Goal: Task Accomplishment & Management: Use online tool/utility

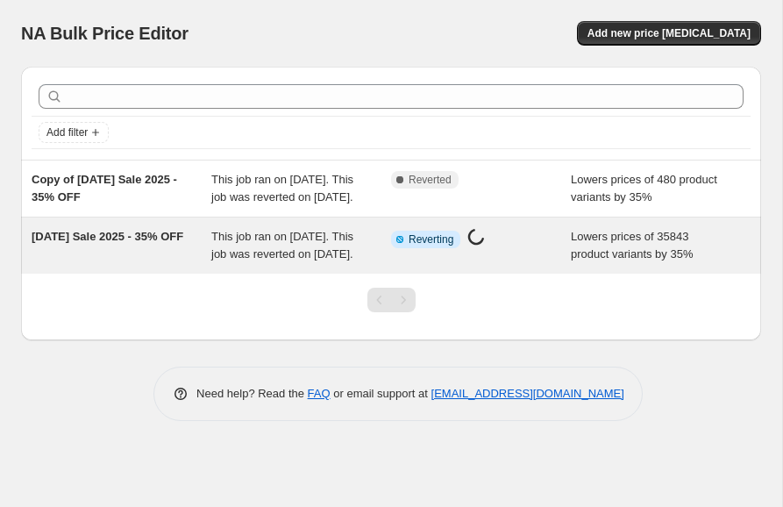
click at [425, 263] on div "Info Partially complete Reverting Price change job in progress..." at bounding box center [481, 245] width 180 height 35
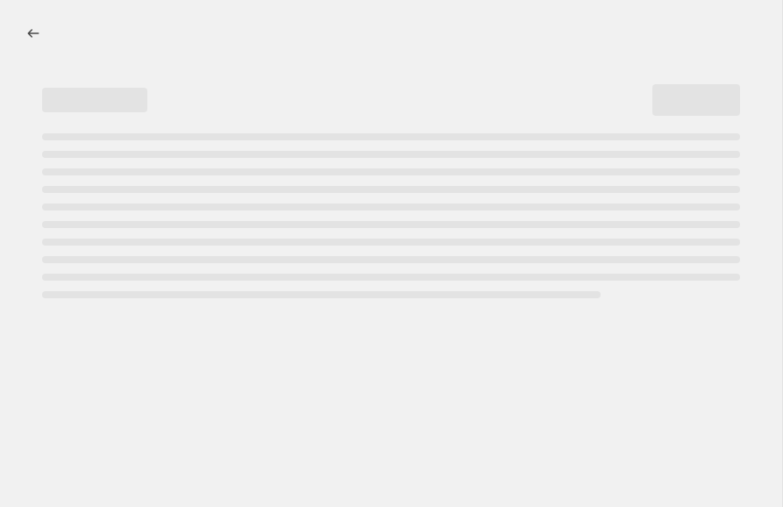
select select "percentage"
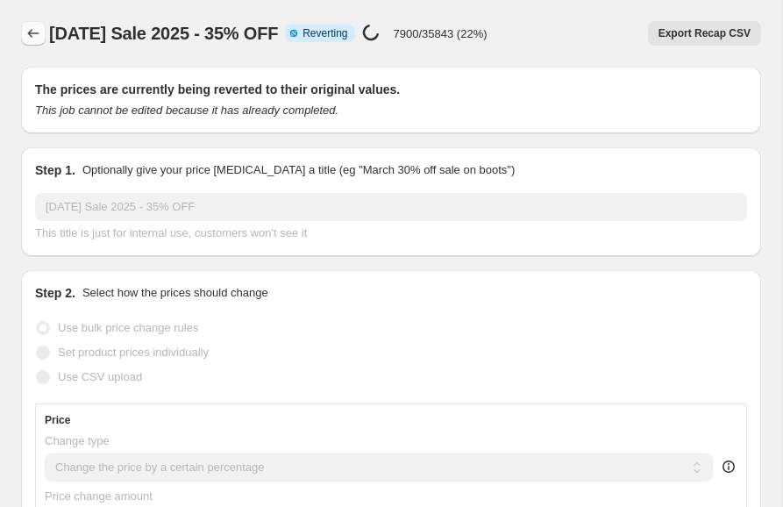
click at [32, 35] on icon "Price change jobs" at bounding box center [34, 34] width 18 height 18
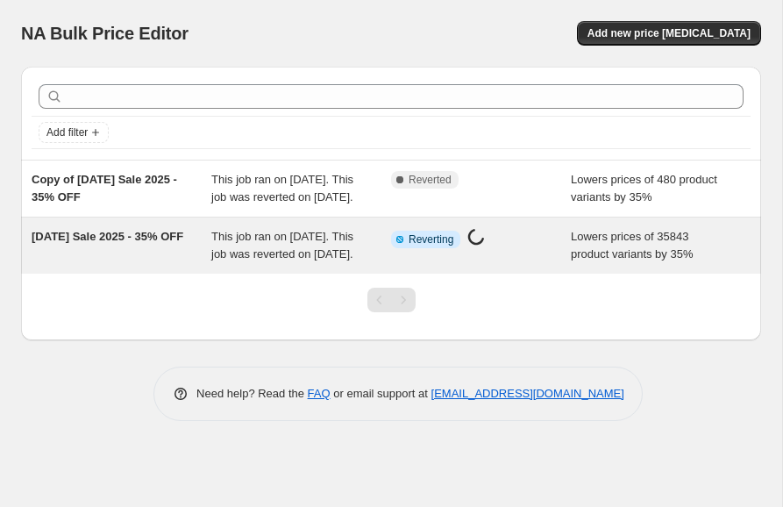
click at [499, 263] on div "Info Partially complete Reverting Price change job in progress..." at bounding box center [481, 245] width 180 height 35
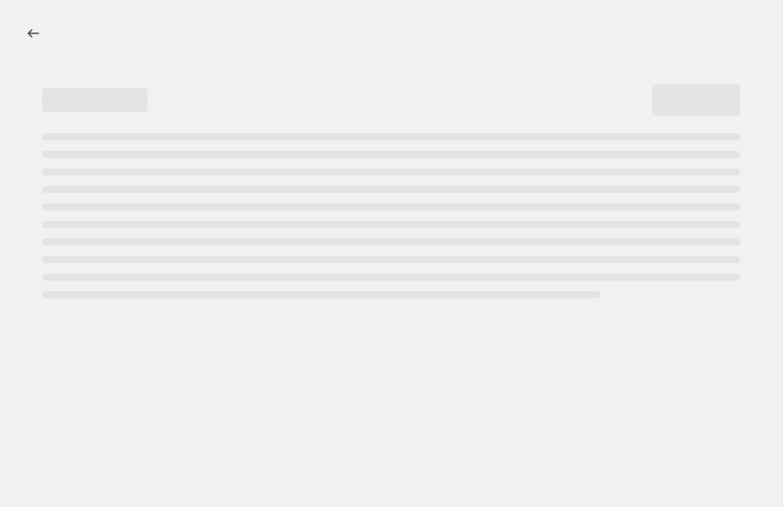
select select "percentage"
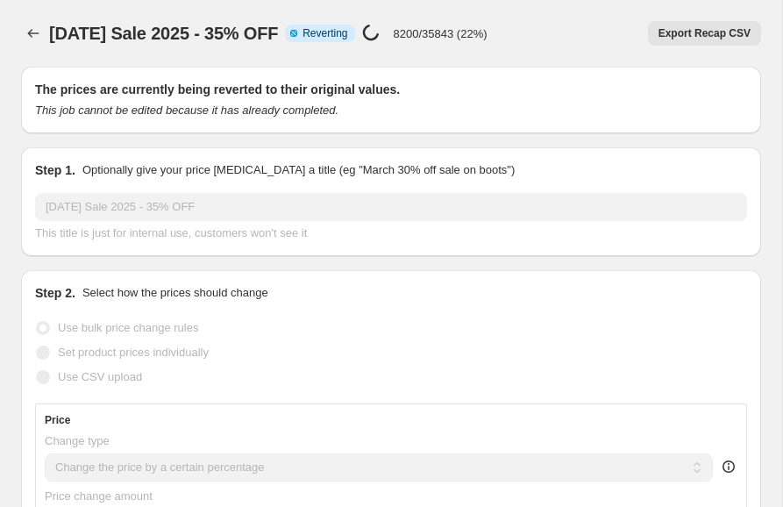
click at [382, 32] on icon at bounding box center [371, 32] width 21 height 21
click at [474, 1] on div "Labor Day Sale 2025 - 35% OFF. This page is ready Labor Day Sale 2025 - 35% OFF…" at bounding box center [391, 33] width 740 height 67
click at [46, 49] on div "Labor Day Sale 2025 - 35% OFF. This page is ready Labor Day Sale 2025 - 35% OFF…" at bounding box center [391, 33] width 740 height 67
click at [27, 34] on icon "Price change jobs" at bounding box center [34, 34] width 18 height 18
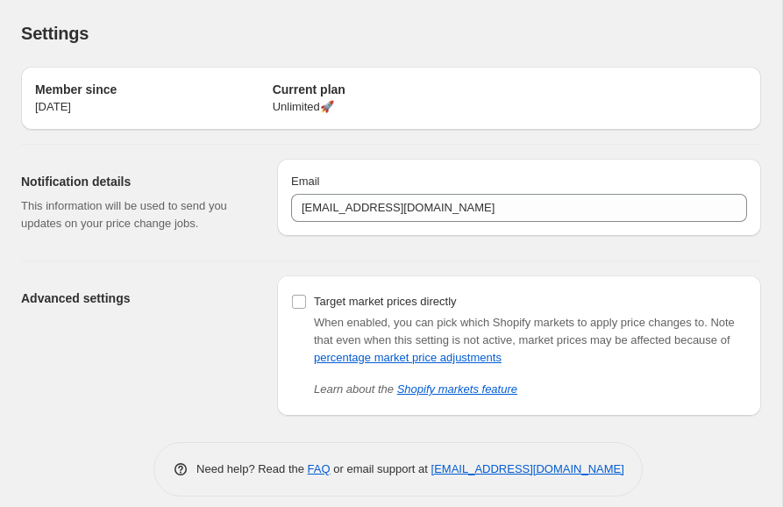
scroll to position [16, 0]
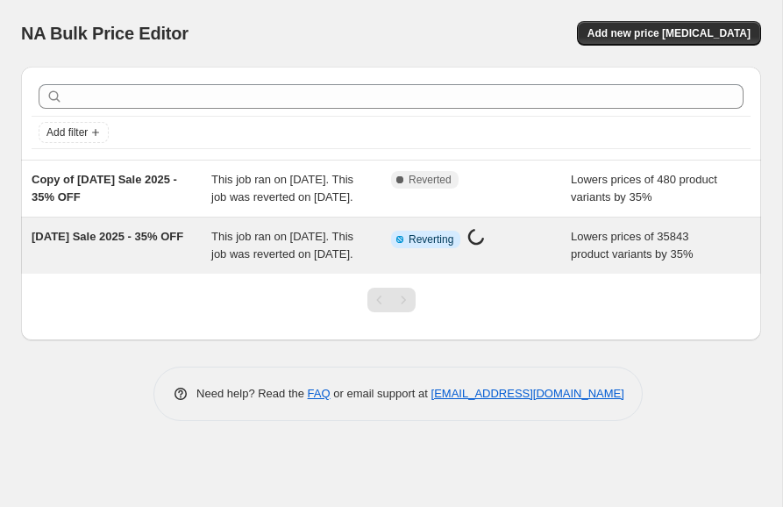
click at [551, 263] on div "Info Partially complete Reverting Price change job in progress..." at bounding box center [481, 245] width 180 height 35
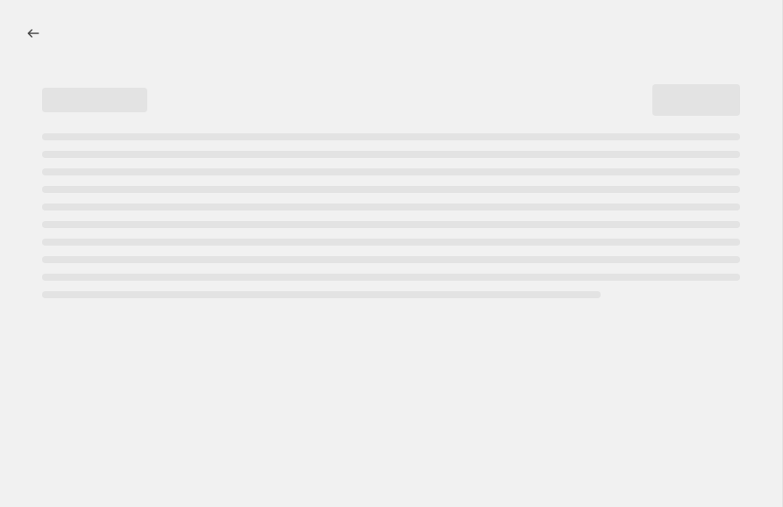
select select "percentage"
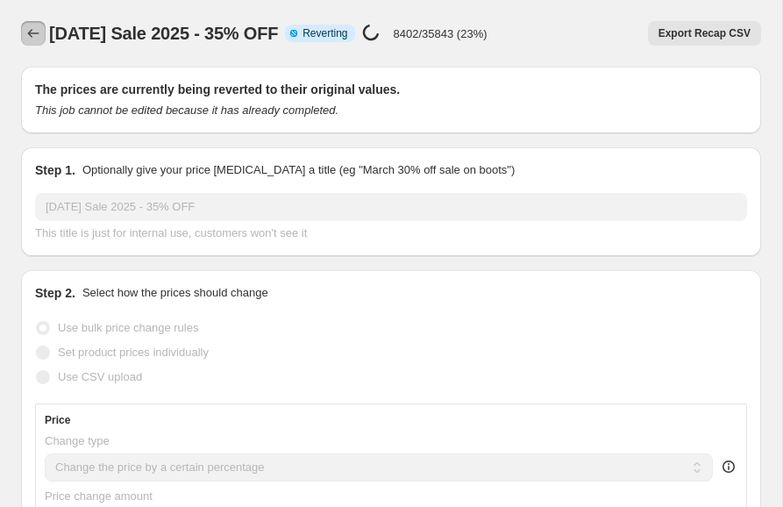
click at [26, 35] on icon "Price change jobs" at bounding box center [34, 34] width 18 height 18
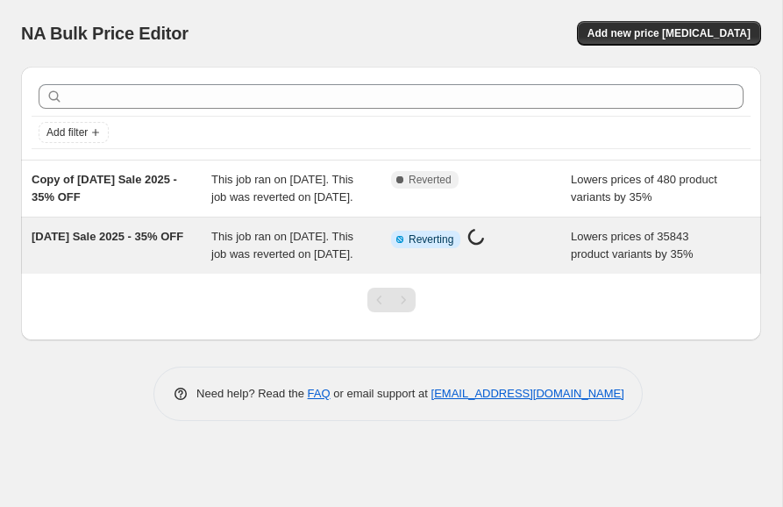
click at [501, 251] on div "Info Partially complete Reverting Price change job in progress..." at bounding box center [468, 239] width 154 height 23
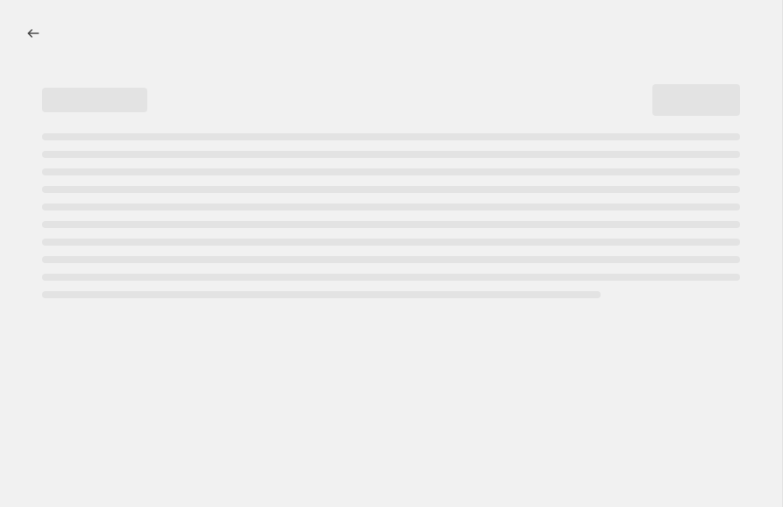
select select "percentage"
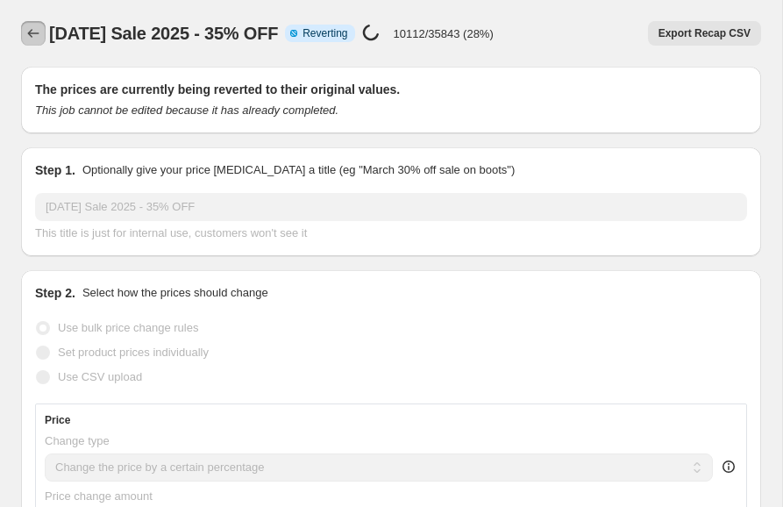
click at [27, 42] on button "Price change jobs" at bounding box center [33, 33] width 25 height 25
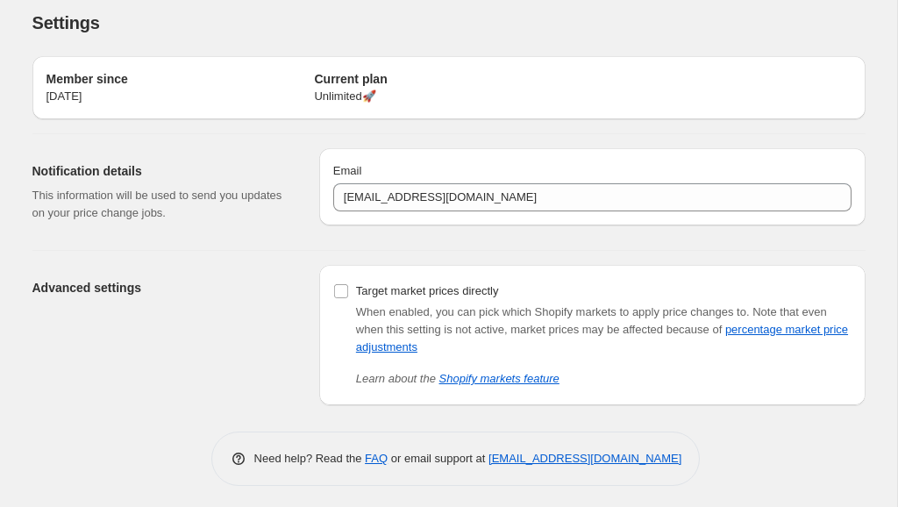
scroll to position [16, 0]
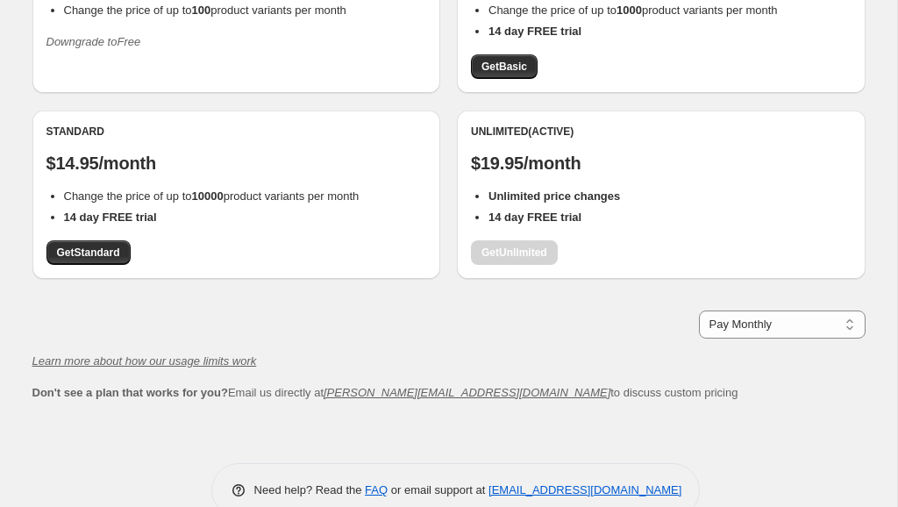
scroll to position [260, 0]
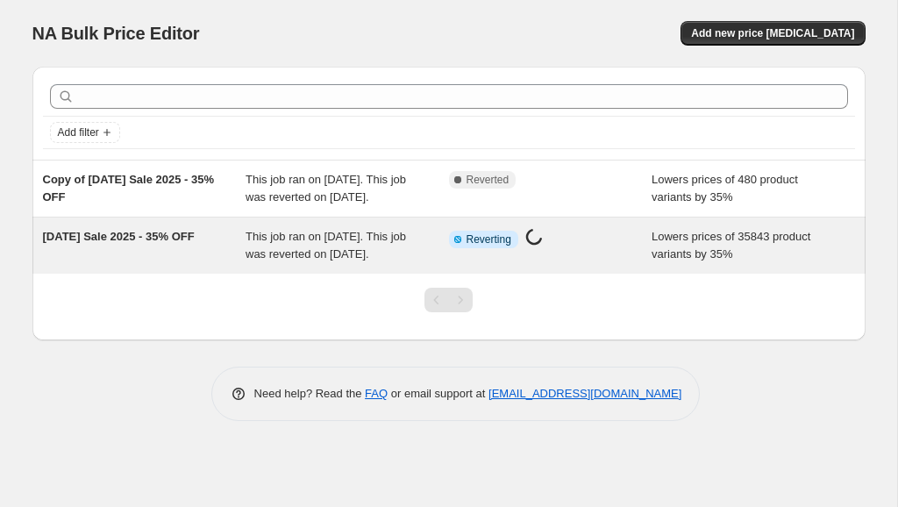
click at [465, 248] on icon at bounding box center [458, 240] width 18 height 18
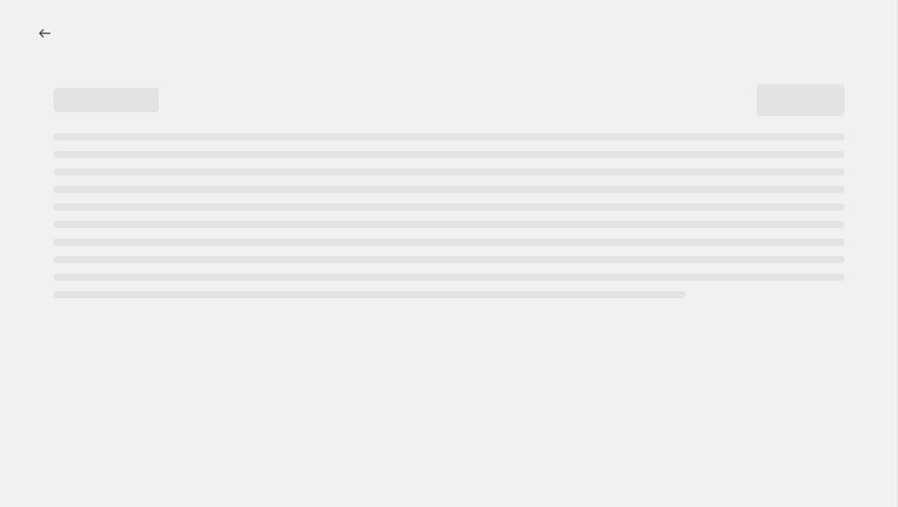
select select "percentage"
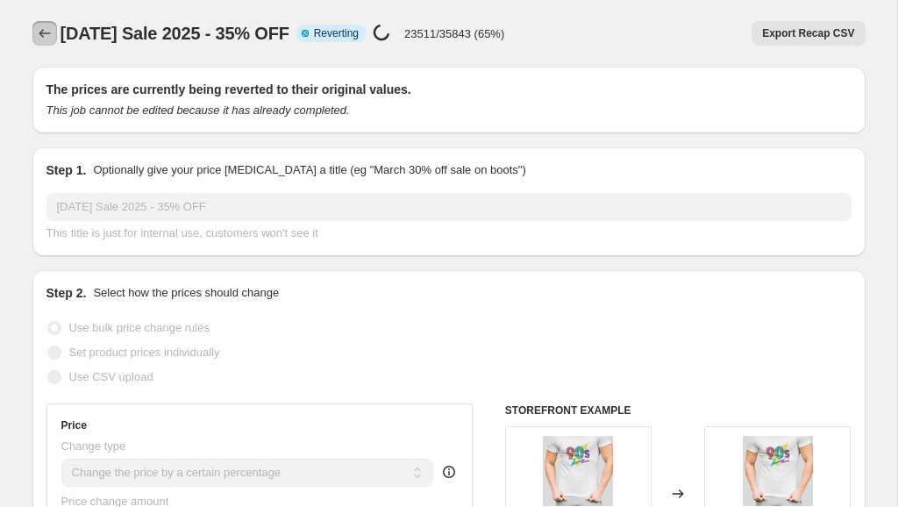
click at [46, 34] on icon "Price change jobs" at bounding box center [45, 34] width 18 height 18
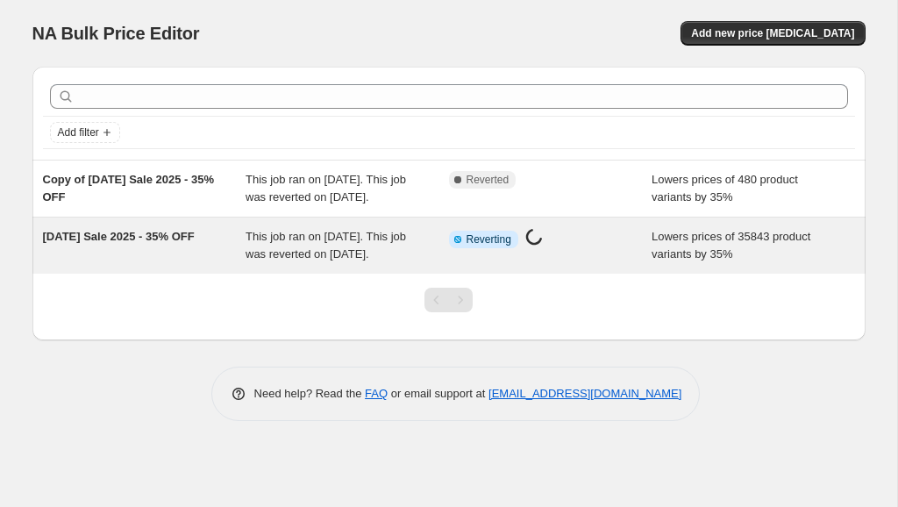
click at [561, 251] on div "Info Partially complete Reverting Price change job in progress..." at bounding box center [537, 239] width 177 height 23
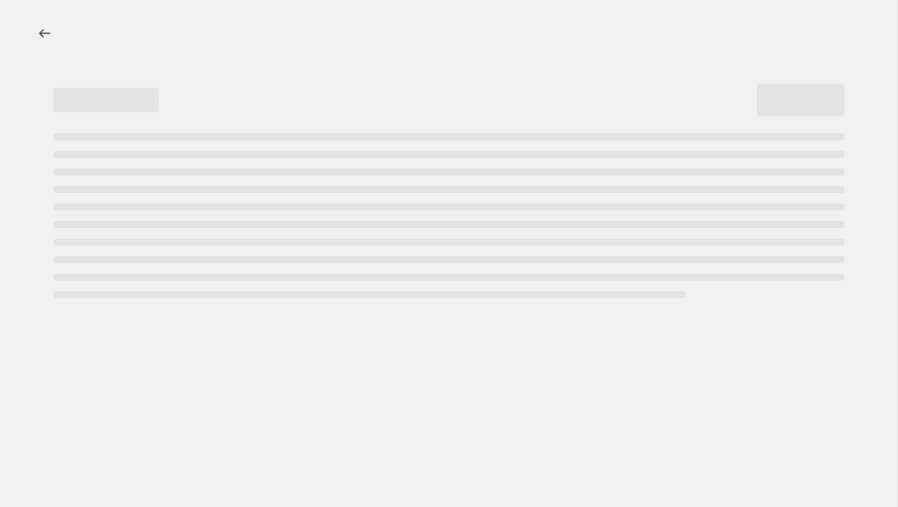
select select "percentage"
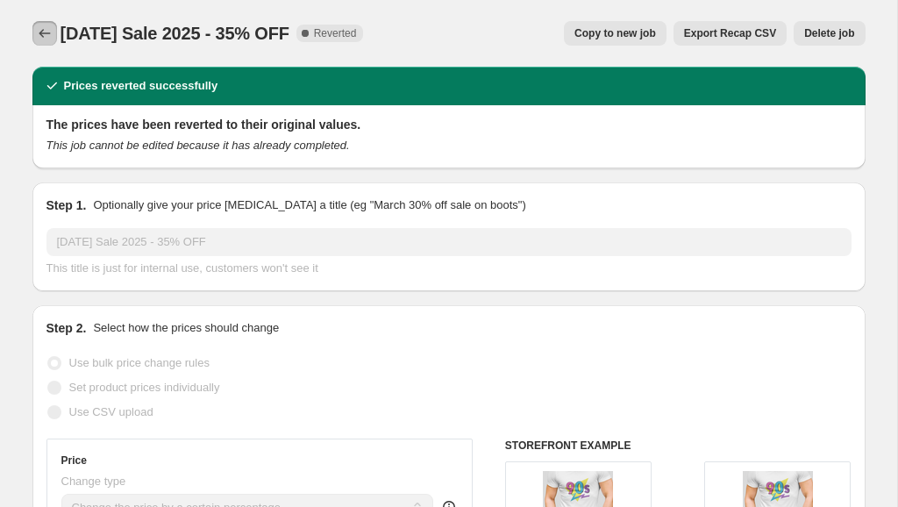
click at [44, 29] on icon "Price change jobs" at bounding box center [45, 34] width 18 height 18
